Goal: Task Accomplishment & Management: Manage account settings

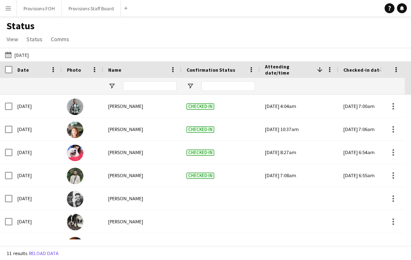
scroll to position [109, 0]
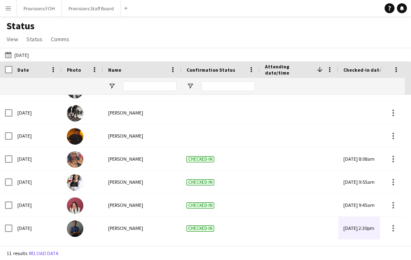
click at [5, 9] on app-icon "Menu" at bounding box center [8, 8] width 7 height 7
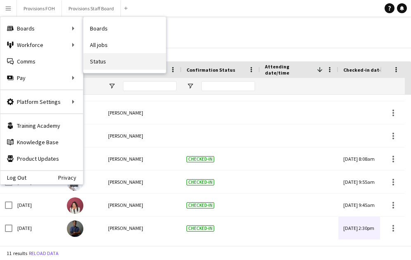
click at [104, 62] on link "Status" at bounding box center [124, 61] width 83 height 17
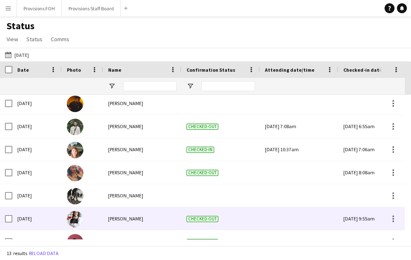
scroll to position [155, 0]
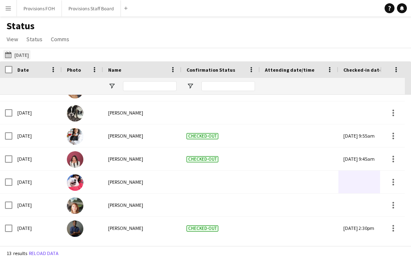
click at [21, 54] on button "11-08-2025 to 17-08-2025 Today" at bounding box center [16, 55] width 27 height 10
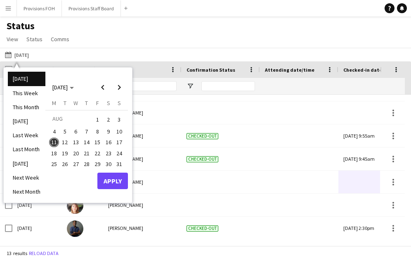
click at [64, 143] on span "12" at bounding box center [65, 143] width 10 height 10
click at [123, 186] on button "Apply" at bounding box center [112, 181] width 31 height 17
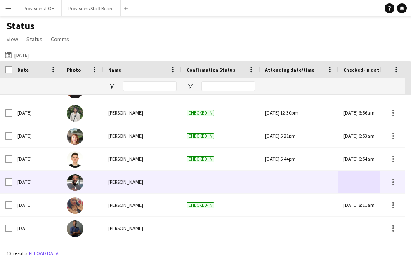
scroll to position [0, 0]
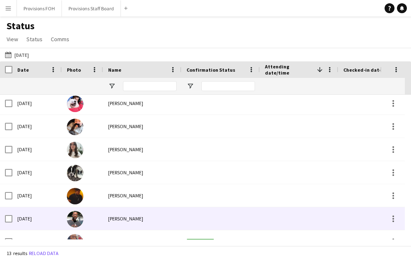
scroll to position [136, 0]
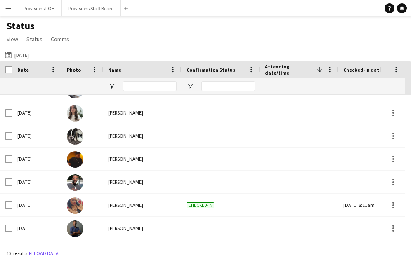
click at [8, 4] on button "Menu" at bounding box center [8, 8] width 17 height 17
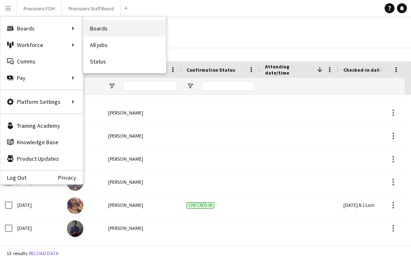
click at [107, 31] on link "Boards" at bounding box center [124, 28] width 83 height 17
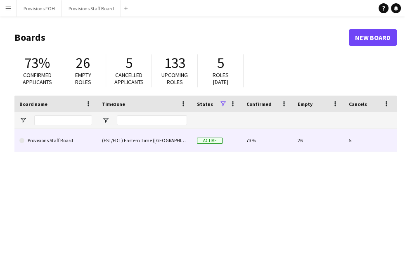
click at [52, 147] on link "Provisions Staff Board" at bounding box center [55, 140] width 73 height 23
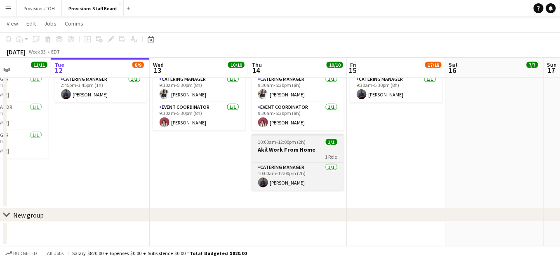
click at [307, 146] on h3 "Akil Work From Home" at bounding box center [298, 149] width 92 height 7
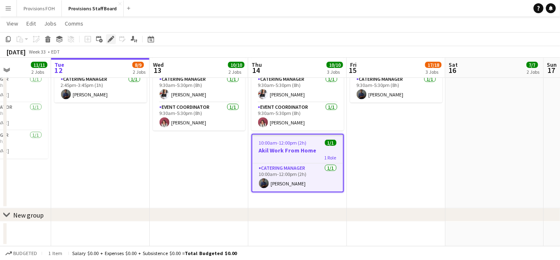
click at [110, 38] on icon "Edit" at bounding box center [111, 39] width 7 height 7
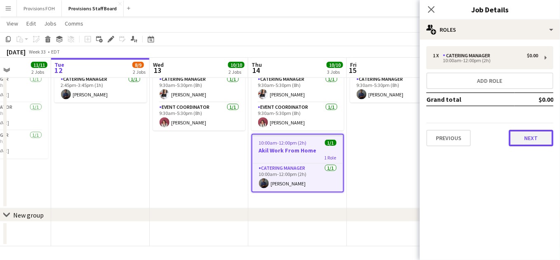
click at [411, 139] on button "Next" at bounding box center [531, 138] width 45 height 17
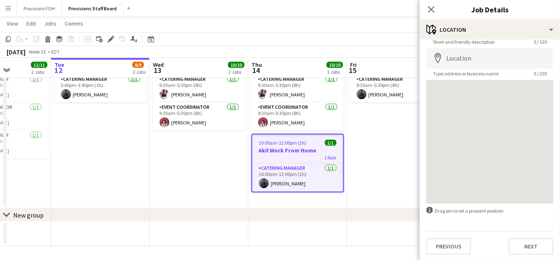
click at [411, 237] on div "Previous Next" at bounding box center [490, 243] width 127 height 24
click at [411, 243] on button "Next" at bounding box center [531, 246] width 45 height 17
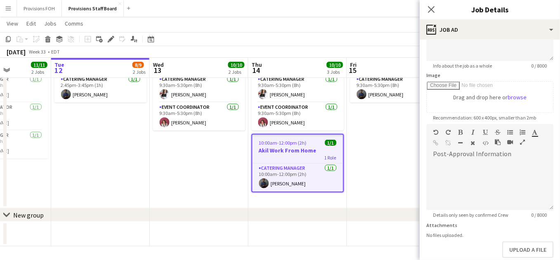
scroll to position [53, 0]
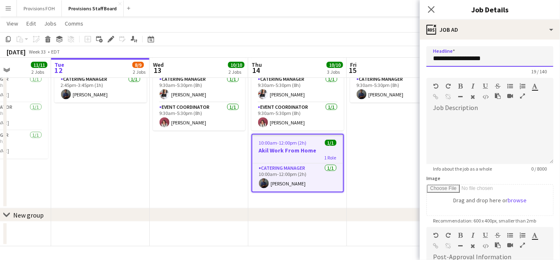
drag, startPoint x: 500, startPoint y: 55, endPoint x: 445, endPoint y: 54, distance: 55.3
click at [411, 54] on input "**********" at bounding box center [490, 56] width 127 height 21
type input "**********"
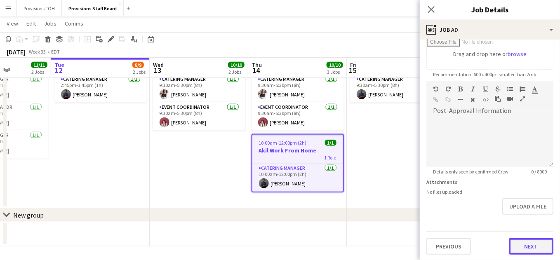
click at [411, 239] on button "Next" at bounding box center [531, 246] width 45 height 17
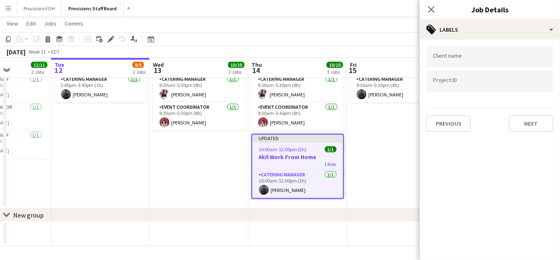
type input "*******"
click at [411, 127] on button "Next" at bounding box center [531, 124] width 45 height 17
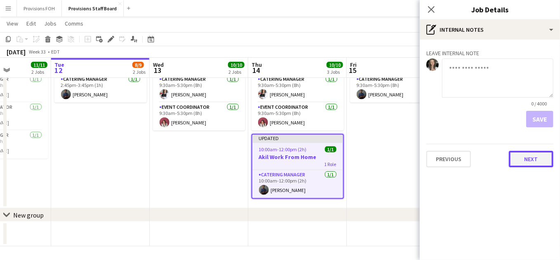
click at [411, 153] on button "Next" at bounding box center [531, 159] width 45 height 17
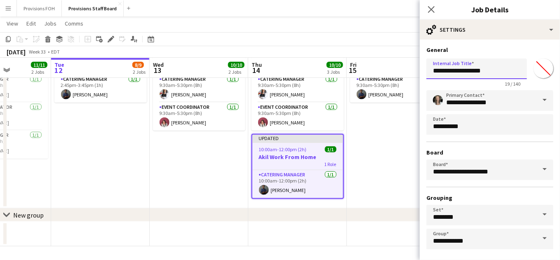
drag, startPoint x: 496, startPoint y: 75, endPoint x: 446, endPoint y: 70, distance: 50.6
click at [411, 70] on input "**********" at bounding box center [477, 69] width 101 height 21
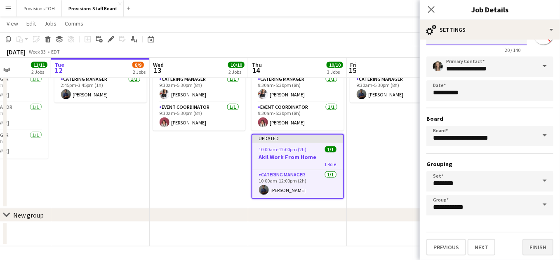
type input "**********"
click at [411, 242] on button "Finish" at bounding box center [538, 247] width 31 height 17
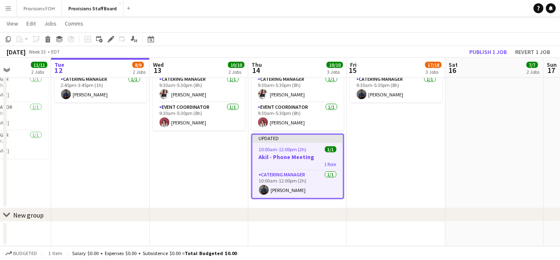
scroll to position [360, 0]
click at [411, 52] on button "Publish 1 job" at bounding box center [488, 52] width 44 height 11
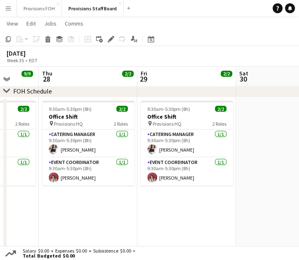
scroll to position [0, 288]
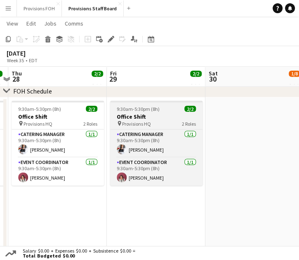
click at [158, 116] on h3 "Office Shift" at bounding box center [156, 116] width 92 height 7
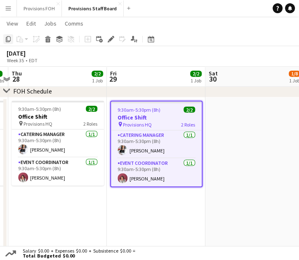
click at [10, 40] on icon at bounding box center [8, 39] width 5 height 6
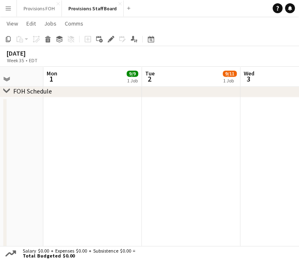
scroll to position [0, 253]
click at [179, 140] on app-date-cell at bounding box center [191, 180] width 99 height 166
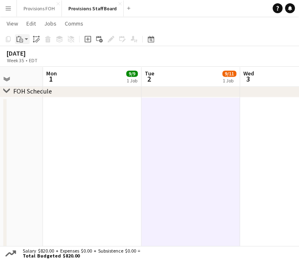
click at [26, 41] on app-action-btn "Paste" at bounding box center [22, 39] width 15 height 10
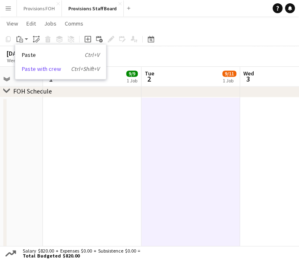
click at [40, 68] on link "Paste with crew Ctrl+Shift+V" at bounding box center [61, 68] width 78 height 7
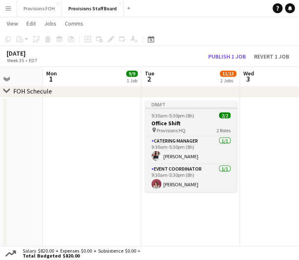
click at [200, 124] on h3 "Office Shift" at bounding box center [191, 122] width 92 height 7
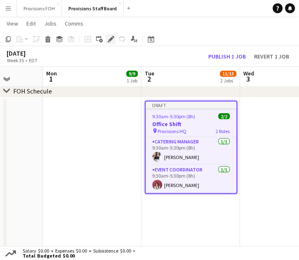
click at [113, 39] on icon "Edit" at bounding box center [111, 39] width 7 height 7
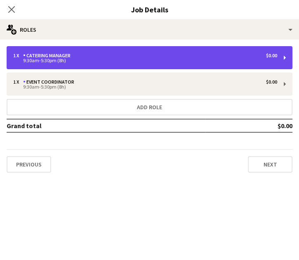
click at [227, 59] on div "9:30am-5:30pm (8h)" at bounding box center [145, 61] width 264 height 4
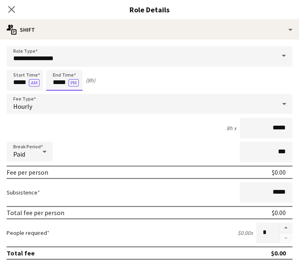
click at [59, 82] on input "*****" at bounding box center [64, 80] width 36 height 21
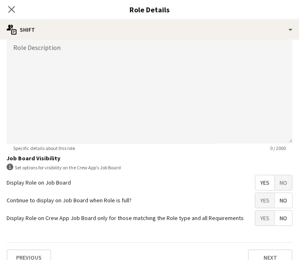
scroll to position [256, 0]
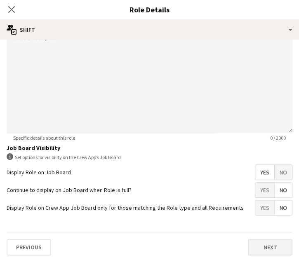
type input "*****"
click at [257, 241] on button "Next" at bounding box center [270, 247] width 45 height 17
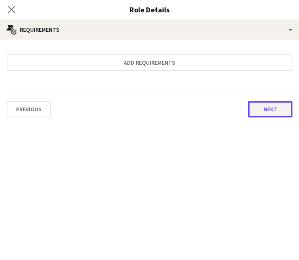
click at [267, 115] on button "Next" at bounding box center [270, 109] width 45 height 17
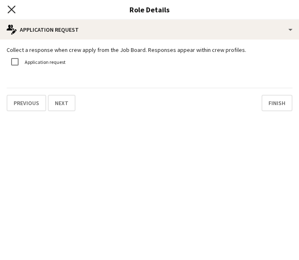
click at [13, 7] on icon "Close pop-in" at bounding box center [11, 9] width 8 height 8
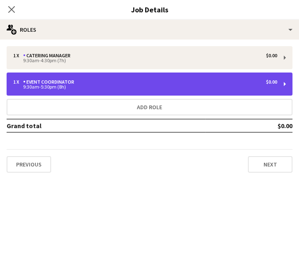
click at [167, 81] on div "1 x Event Coordinator $0.00" at bounding box center [145, 82] width 264 height 6
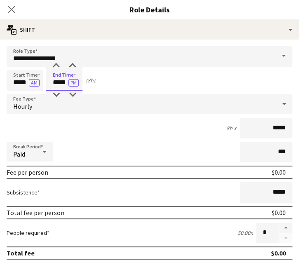
click at [59, 84] on input "*****" at bounding box center [64, 80] width 36 height 21
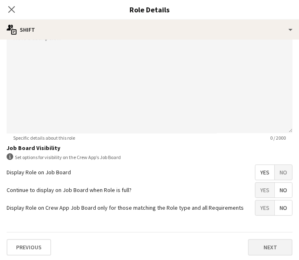
type input "*****"
click at [257, 240] on button "Next" at bounding box center [270, 247] width 45 height 17
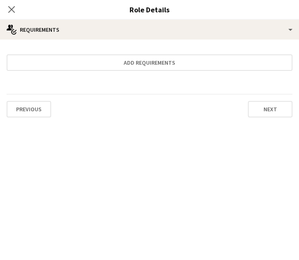
scroll to position [0, 0]
click at [12, 11] on icon "Close pop-in" at bounding box center [11, 9] width 8 height 8
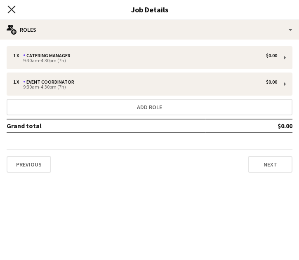
click at [12, 9] on icon at bounding box center [11, 9] width 8 height 8
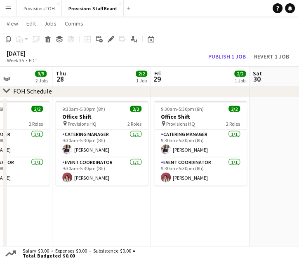
scroll to position [0, 250]
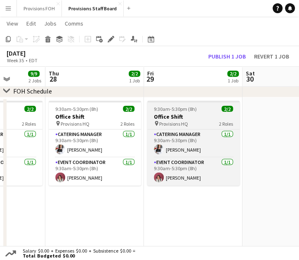
click at [186, 113] on h3 "Office Shift" at bounding box center [193, 116] width 92 height 7
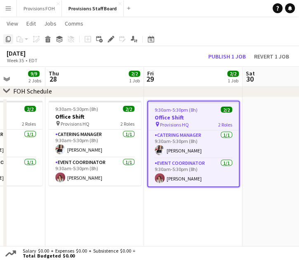
click at [7, 41] on icon "Copy" at bounding box center [8, 39] width 7 height 7
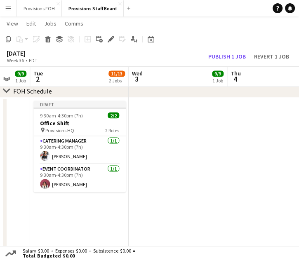
scroll to position [0, 369]
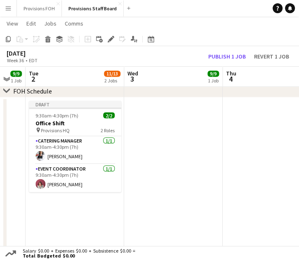
click at [183, 163] on app-date-cell at bounding box center [173, 180] width 99 height 166
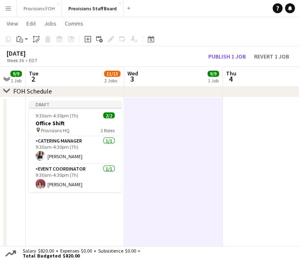
click at [158, 148] on app-date-cell at bounding box center [173, 180] width 99 height 166
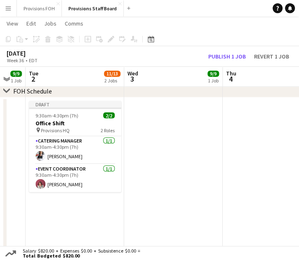
click at [158, 148] on app-date-cell at bounding box center [173, 180] width 99 height 166
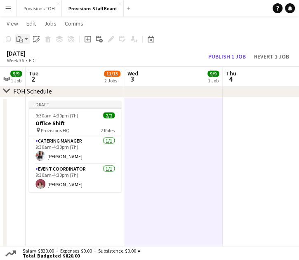
click at [21, 38] on icon "Paste" at bounding box center [20, 39] width 7 height 7
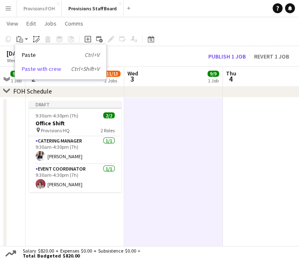
click at [33, 67] on link "Paste with crew Ctrl+Shift+V" at bounding box center [61, 68] width 78 height 7
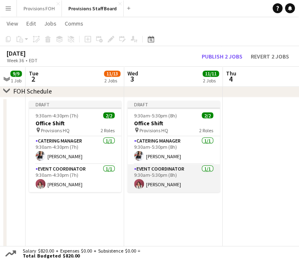
click at [159, 177] on app-card-role "Event Coordinator 1/1 9:30am-5:30pm (8h) Gendra Angela Faelden" at bounding box center [173, 178] width 92 height 28
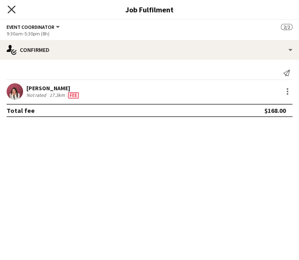
click at [13, 10] on icon "Close pop-in" at bounding box center [11, 9] width 8 height 8
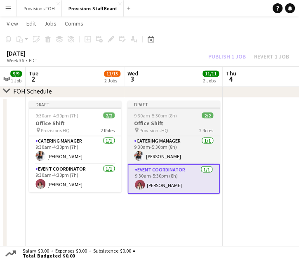
click at [167, 124] on h3 "Office Shift" at bounding box center [173, 122] width 92 height 7
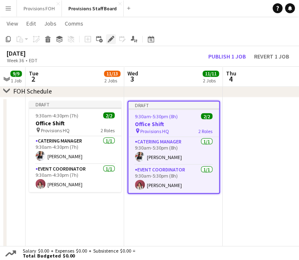
click at [110, 40] on icon at bounding box center [111, 39] width 5 height 5
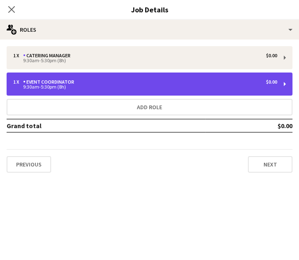
click at [142, 89] on div "9:30am-5:30pm (8h)" at bounding box center [145, 87] width 264 height 4
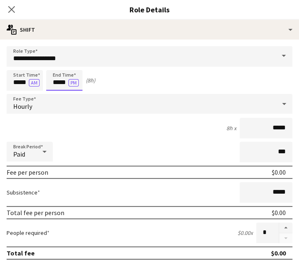
click at [66, 83] on input "*****" at bounding box center [64, 80] width 36 height 21
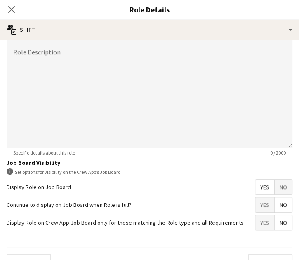
scroll to position [256, 0]
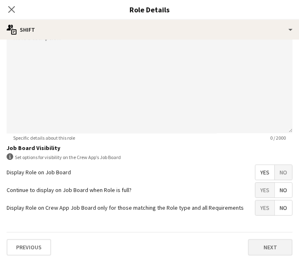
type input "*****"
click at [262, 250] on button "Next" at bounding box center [270, 247] width 45 height 17
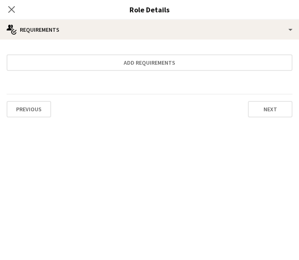
scroll to position [0, 0]
click at [13, 8] on icon at bounding box center [11, 9] width 8 height 8
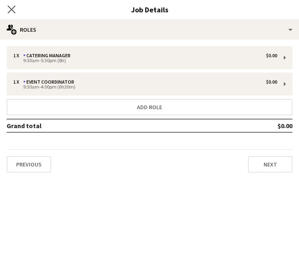
click at [15, 8] on app-icon "Close pop-in" at bounding box center [12, 10] width 12 height 12
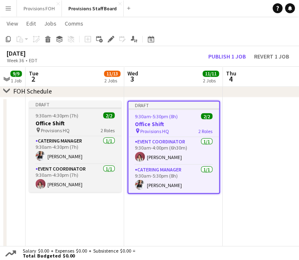
click at [78, 116] on div "9:30am-4:30pm (7h) 2/2" at bounding box center [75, 115] width 92 height 6
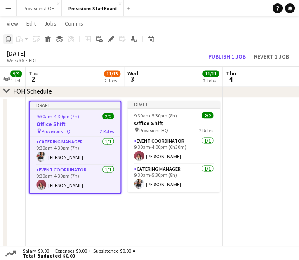
click at [11, 40] on icon "Copy" at bounding box center [8, 39] width 7 height 7
click at [242, 127] on app-date-cell at bounding box center [272, 180] width 99 height 166
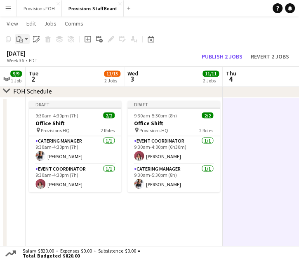
click at [26, 39] on app-action-btn "Paste" at bounding box center [22, 39] width 15 height 10
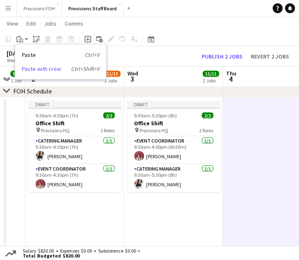
click at [41, 67] on link "Paste with crew Ctrl+Shift+V" at bounding box center [61, 68] width 78 height 7
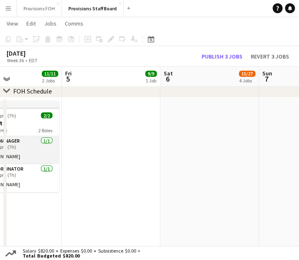
scroll to position [0, 248]
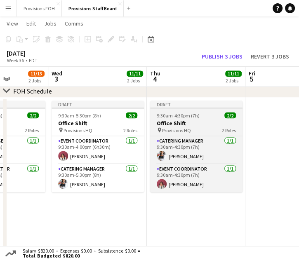
click at [193, 118] on span "9:30am-4:30pm (7h)" at bounding box center [178, 115] width 43 height 6
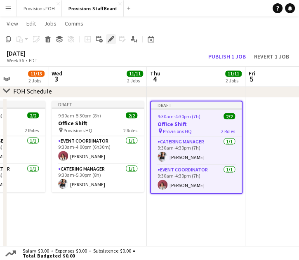
click at [110, 38] on icon at bounding box center [111, 39] width 5 height 5
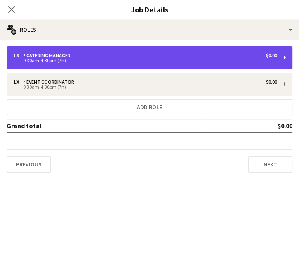
click at [109, 60] on div "9:30am-4:30pm (7h)" at bounding box center [145, 61] width 264 height 4
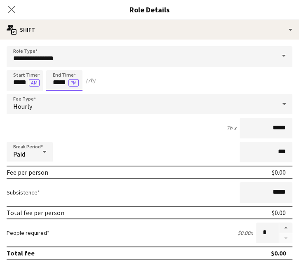
click at [58, 83] on input "*****" at bounding box center [64, 80] width 36 height 21
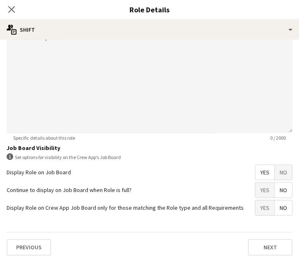
scroll to position [255, 0]
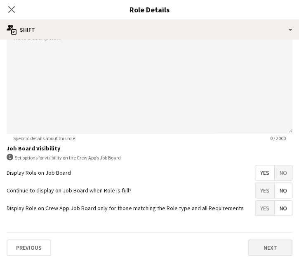
type input "*****"
click at [257, 242] on button "Next" at bounding box center [270, 248] width 45 height 17
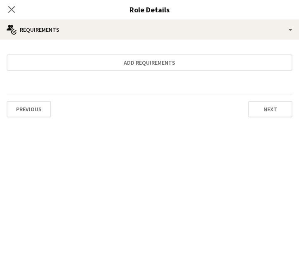
scroll to position [0, 0]
click at [12, 7] on icon "Close pop-in" at bounding box center [11, 9] width 8 height 8
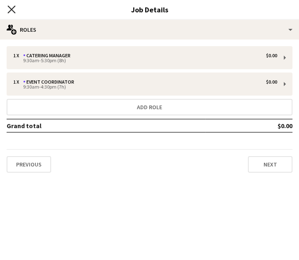
click at [10, 8] on icon at bounding box center [11, 9] width 8 height 8
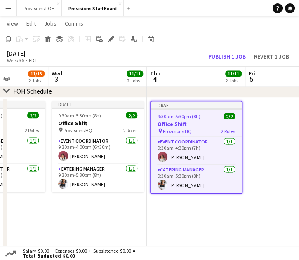
click at [195, 120] on h3 "Office Shift" at bounding box center [196, 123] width 91 height 7
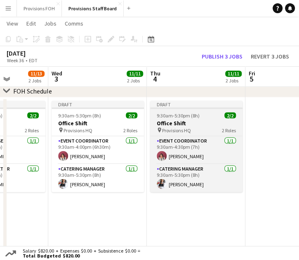
click at [195, 120] on h3 "Office Shift" at bounding box center [196, 122] width 92 height 7
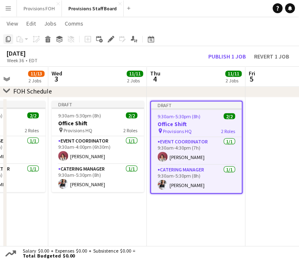
click at [9, 39] on icon "Copy" at bounding box center [8, 39] width 7 height 7
click at [277, 148] on app-date-cell at bounding box center [294, 180] width 99 height 166
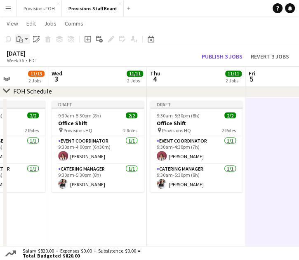
click at [24, 38] on div "Paste" at bounding box center [20, 39] width 10 height 10
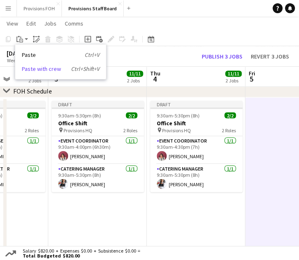
click at [33, 68] on link "Paste with crew Ctrl+Shift+V" at bounding box center [61, 68] width 78 height 7
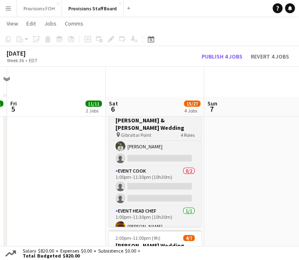
click at [173, 132] on div "pin Gibraltar Point 4 Roles" at bounding box center [155, 135] width 92 height 7
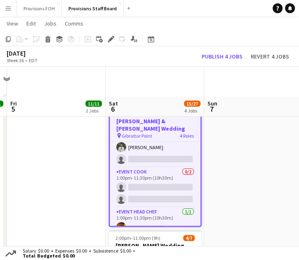
click at [184, 31] on app-page-menu "View Day view expanded Day view collapsed Month view Date picker Jump to today …" at bounding box center [149, 25] width 299 height 16
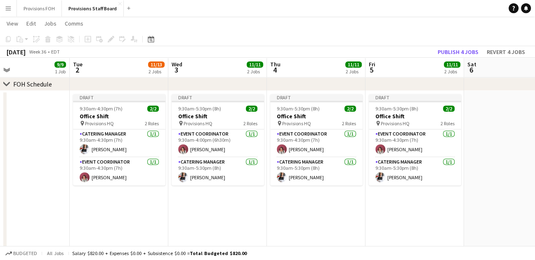
scroll to position [0, 264]
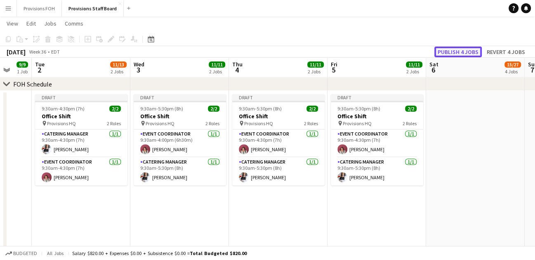
click at [411, 51] on button "Publish 4 jobs" at bounding box center [457, 52] width 47 height 11
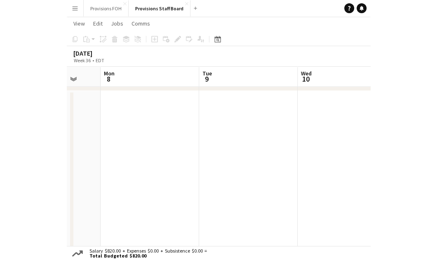
scroll to position [0, 262]
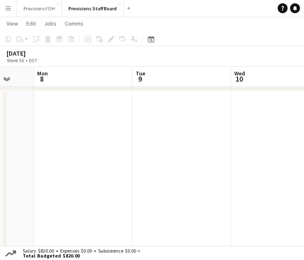
click at [248, 47] on div "September 2025 Week 36 • EDT" at bounding box center [152, 56] width 304 height 21
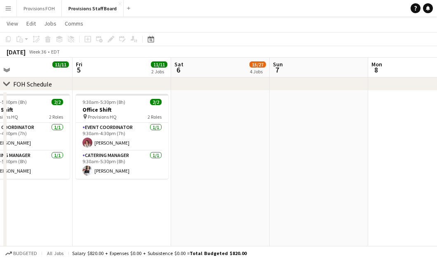
scroll to position [0, 182]
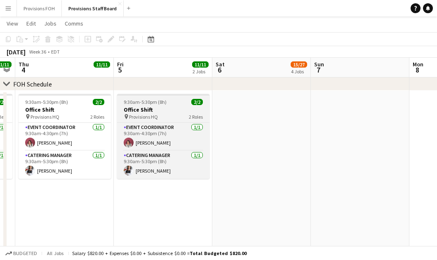
click at [168, 116] on div "pin Provisions HQ 2 Roles" at bounding box center [163, 116] width 92 height 7
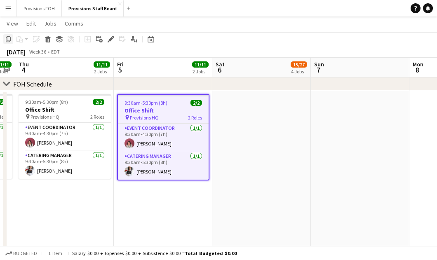
click at [7, 43] on div "Copy" at bounding box center [8, 39] width 10 height 10
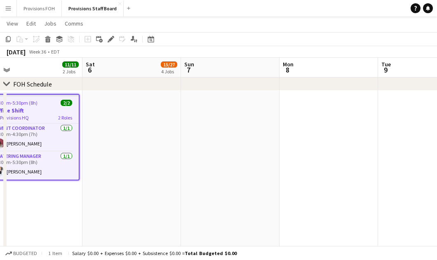
scroll to position [0, 312]
click at [288, 139] on app-date-cell at bounding box center [328, 174] width 99 height 166
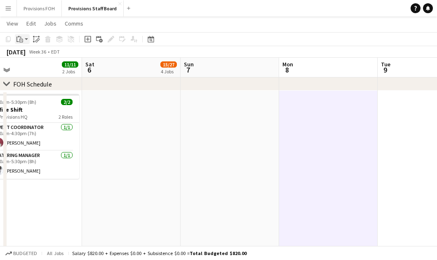
click at [22, 40] on icon "Paste" at bounding box center [20, 39] width 7 height 7
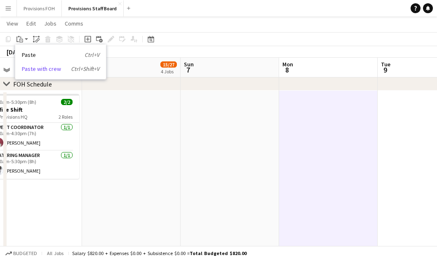
click at [31, 70] on link "Paste with crew Ctrl+Shift+V" at bounding box center [61, 68] width 78 height 7
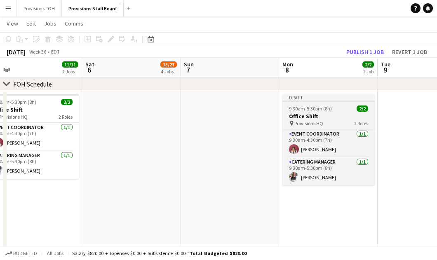
click at [338, 112] on app-job-card "Draft 9:30am-5:30pm (8h) 2/2 Office Shift pin Provisions HQ 2 Roles Event Coord…" at bounding box center [329, 140] width 92 height 92
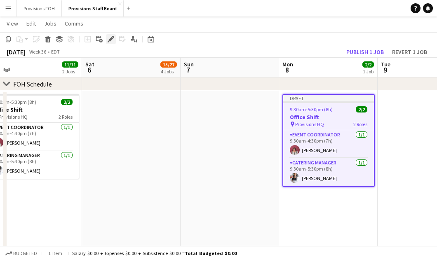
click at [112, 39] on icon at bounding box center [111, 39] width 5 height 5
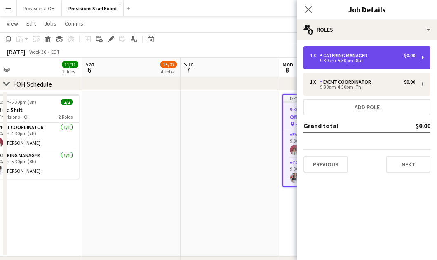
click at [411, 58] on div "1 x Catering Manager $0.00 9:30am-5:30pm (8h)" at bounding box center [367, 57] width 127 height 23
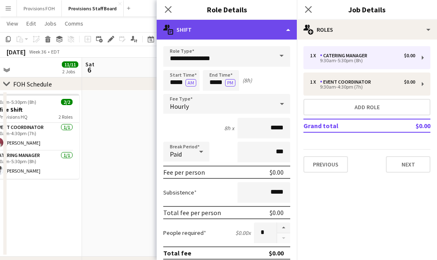
click at [290, 28] on div "multiple-actions-text Shift" at bounding box center [227, 30] width 140 height 20
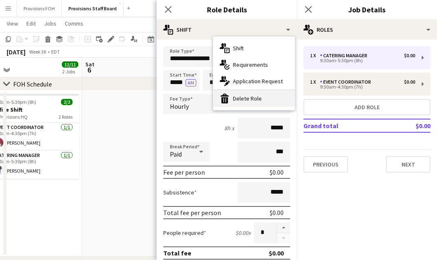
click at [244, 100] on div "bin-2 Delete Role" at bounding box center [254, 98] width 82 height 17
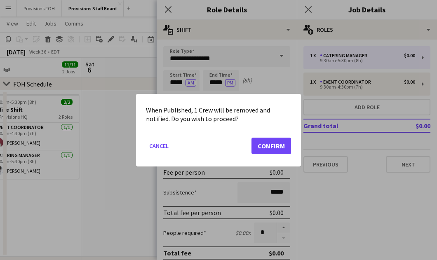
scroll to position [0, 0]
click at [276, 139] on button "Confirm" at bounding box center [272, 145] width 40 height 17
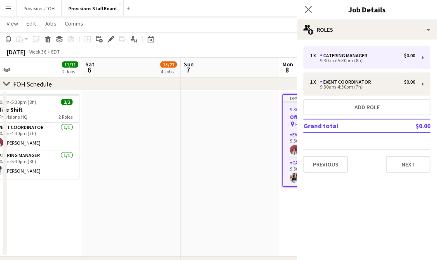
scroll to position [688, 0]
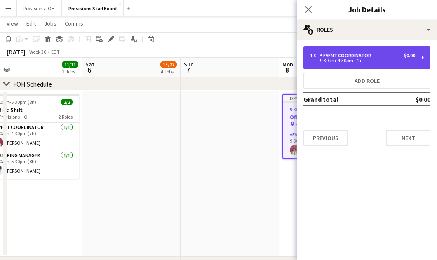
click at [347, 58] on div "Event Coordinator" at bounding box center [347, 56] width 54 height 6
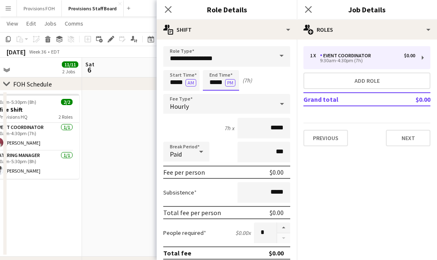
click at [216, 82] on input "*****" at bounding box center [221, 80] width 36 height 21
type input "*****"
click at [406, 142] on button "Next" at bounding box center [408, 138] width 45 height 17
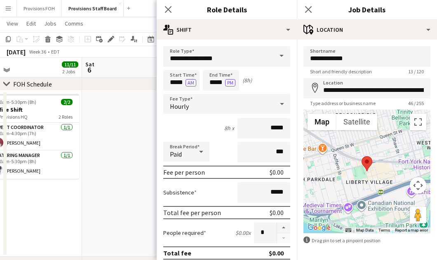
scroll to position [30, 0]
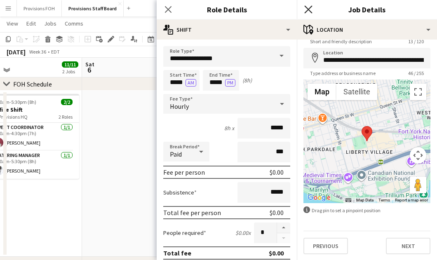
click at [308, 9] on icon at bounding box center [309, 9] width 8 height 8
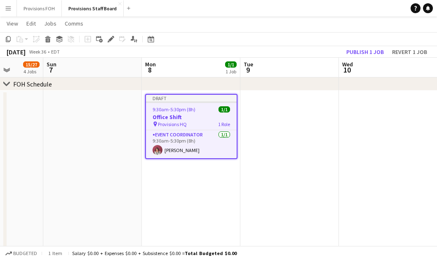
scroll to position [0, 290]
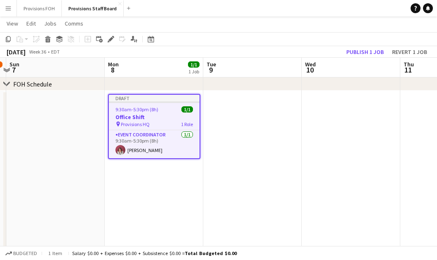
click at [144, 108] on span "9:30am-5:30pm (8h)" at bounding box center [137, 109] width 43 height 6
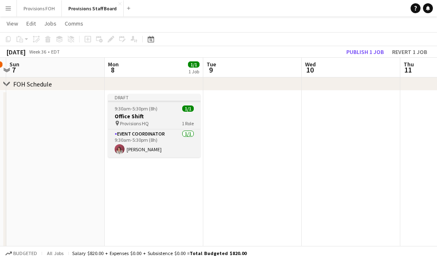
click at [144, 108] on span "9:30am-5:30pm (8h)" at bounding box center [136, 109] width 43 height 6
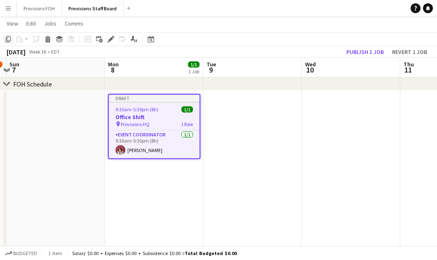
click at [8, 39] on icon "Copy" at bounding box center [8, 39] width 7 height 7
click at [228, 126] on app-date-cell at bounding box center [252, 174] width 99 height 166
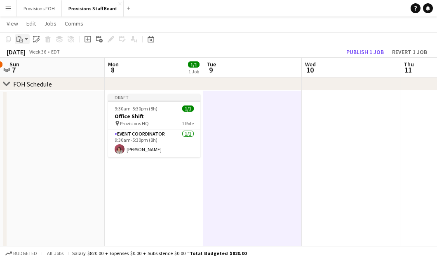
click at [25, 38] on app-action-btn "Paste" at bounding box center [22, 39] width 15 height 10
click at [29, 71] on link "Paste with crew Ctrl+Shift+V" at bounding box center [61, 68] width 78 height 7
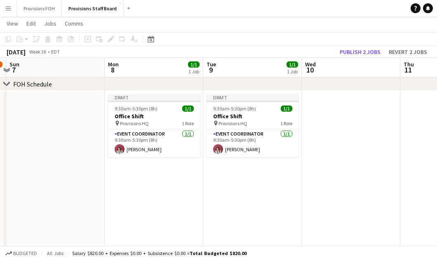
click at [334, 125] on app-date-cell at bounding box center [351, 174] width 99 height 166
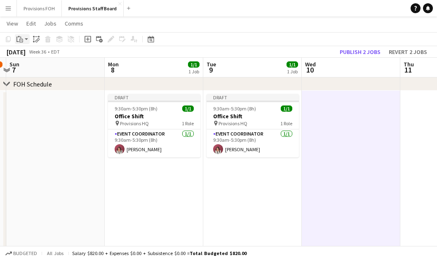
click at [25, 41] on app-action-btn "Paste" at bounding box center [22, 39] width 15 height 10
click at [35, 70] on link "Paste with crew Ctrl+Shift+V" at bounding box center [61, 68] width 78 height 7
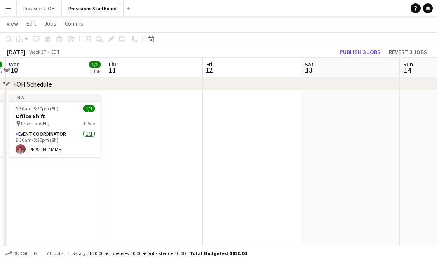
scroll to position [0, 244]
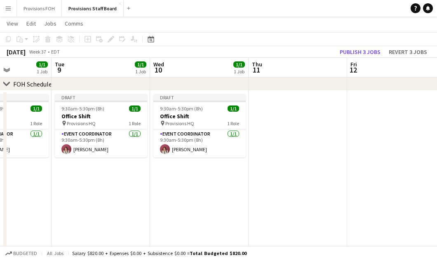
click at [312, 149] on app-date-cell at bounding box center [298, 174] width 99 height 166
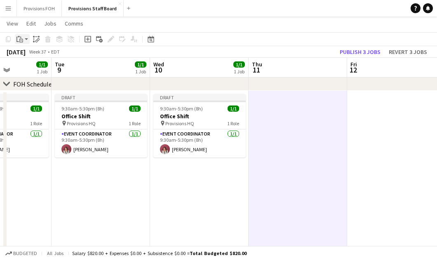
click at [26, 39] on app-action-btn "Paste" at bounding box center [22, 39] width 15 height 10
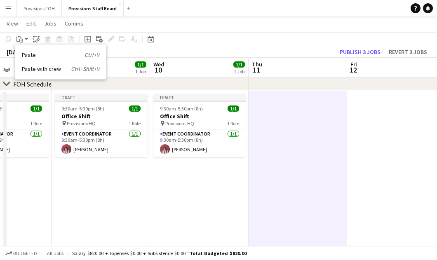
click at [31, 73] on div "Paste Ctrl+V Paste with crew Ctrl+Shift+V" at bounding box center [60, 62] width 91 height 35
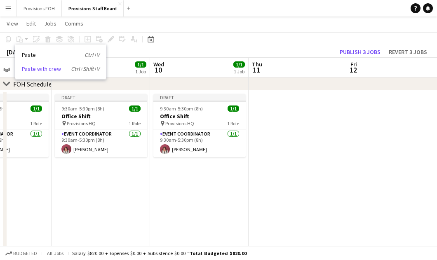
click at [30, 67] on link "Paste with crew Ctrl+Shift+V" at bounding box center [61, 68] width 78 height 7
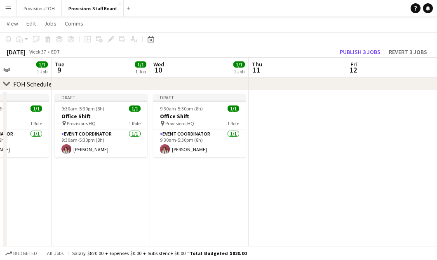
click at [278, 124] on app-date-cell at bounding box center [298, 174] width 99 height 166
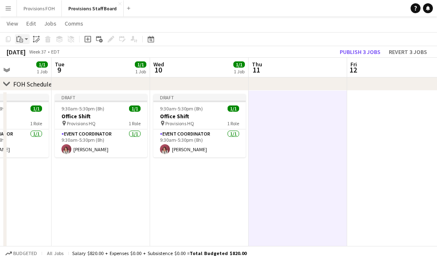
click at [25, 40] on app-action-btn "Paste" at bounding box center [22, 39] width 15 height 10
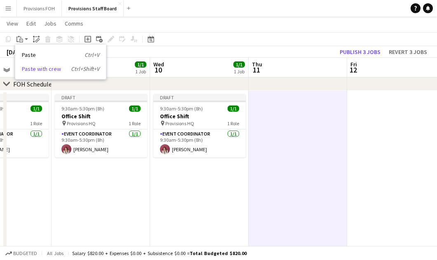
click at [30, 67] on link "Paste with crew Ctrl+Shift+V" at bounding box center [61, 68] width 78 height 7
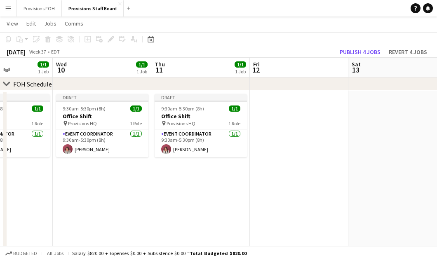
scroll to position [0, 344]
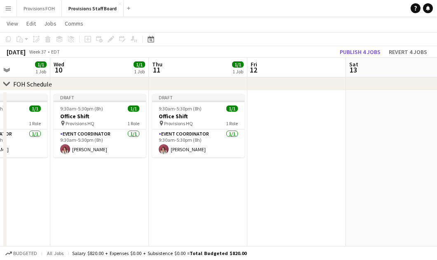
click at [297, 153] on app-date-cell at bounding box center [297, 174] width 99 height 166
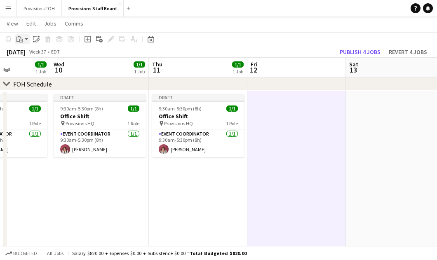
click at [22, 38] on icon "Paste" at bounding box center [20, 39] width 7 height 7
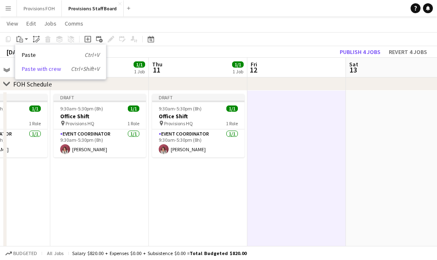
click at [30, 70] on link "Paste with crew Ctrl+Shift+V" at bounding box center [61, 68] width 78 height 7
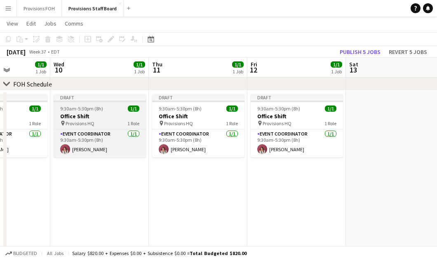
click at [102, 119] on h3 "Office Shift" at bounding box center [100, 116] width 92 height 7
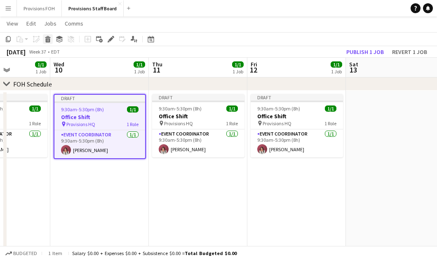
click at [50, 41] on icon "Delete" at bounding box center [48, 39] width 7 height 7
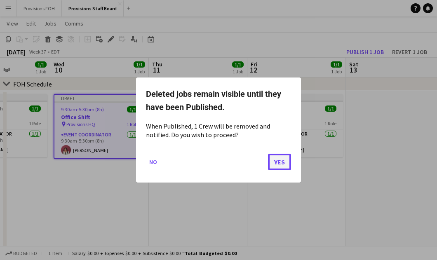
click at [275, 161] on button "Yes" at bounding box center [279, 162] width 23 height 17
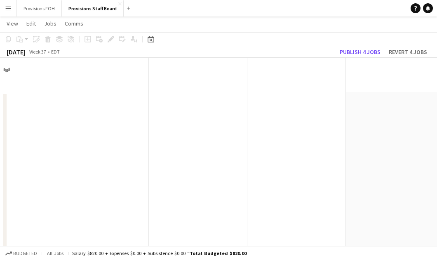
scroll to position [688, 0]
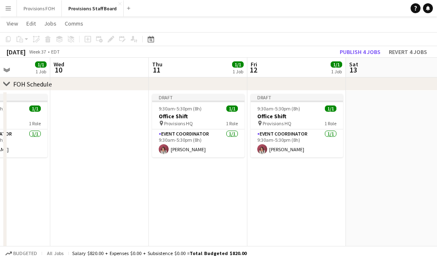
click at [186, 201] on app-date-cell "Draft 9:30am-5:30pm (8h) 1/1 Office Shift pin Provisions HQ 1 Role Event Coordi…" at bounding box center [198, 174] width 99 height 166
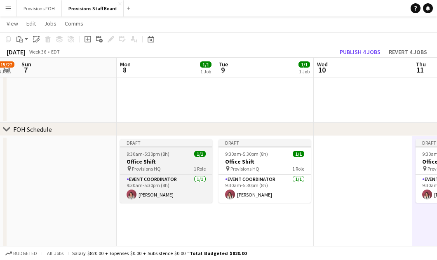
scroll to position [0, 288]
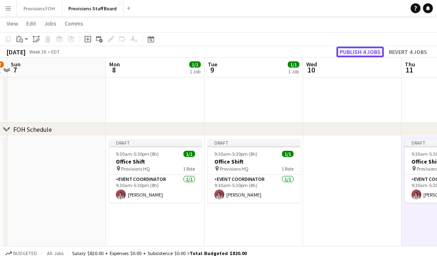
click at [356, 51] on button "Publish 4 jobs" at bounding box center [360, 52] width 47 height 11
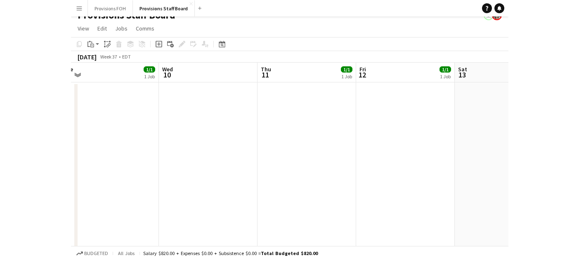
scroll to position [0, 0]
